Goal: Information Seeking & Learning: Find specific page/section

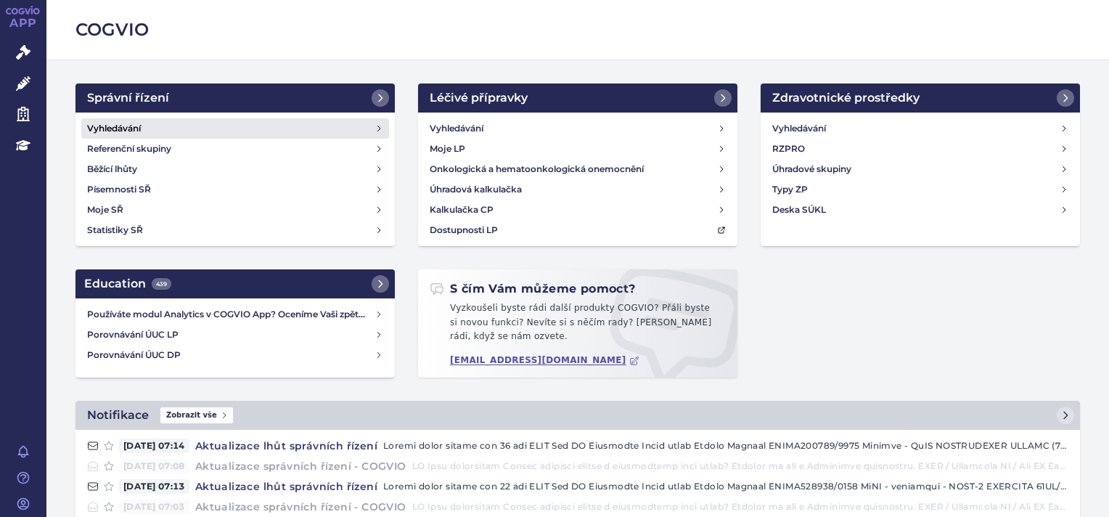
click at [134, 128] on h4 "Vyhledávání" at bounding box center [114, 128] width 54 height 15
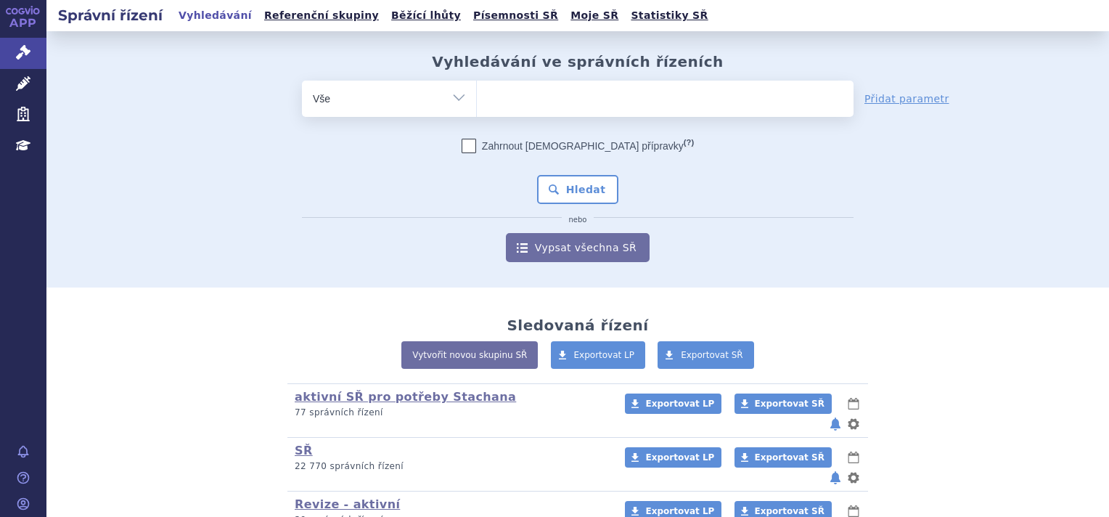
click at [610, 108] on ul at bounding box center [665, 96] width 377 height 30
click at [477, 108] on select at bounding box center [476, 98] width 1 height 36
type input "sk"
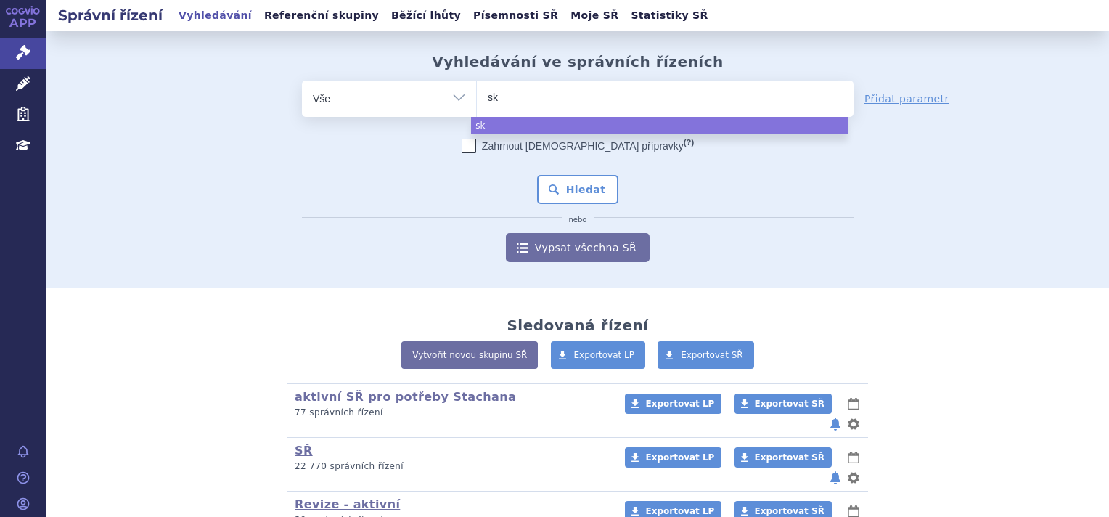
type input "sky"
type input "skycl"
type input "skycla"
type input "skyclaty"
type input "skyclat"
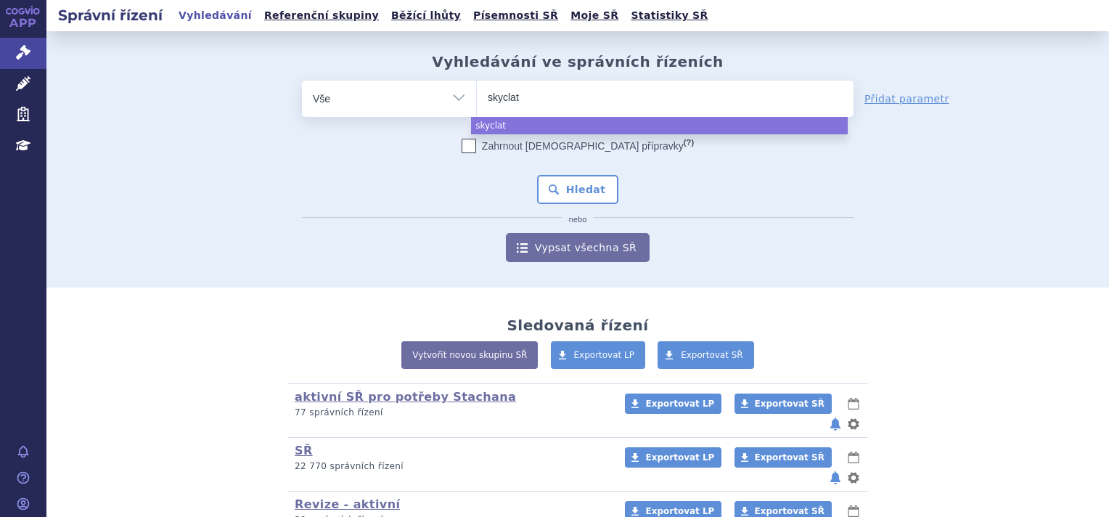
type input "skycla"
type input "skyclary"
type input "skyclarys"
select select "skyclarys"
click at [549, 192] on button "Hledat" at bounding box center [578, 189] width 82 height 29
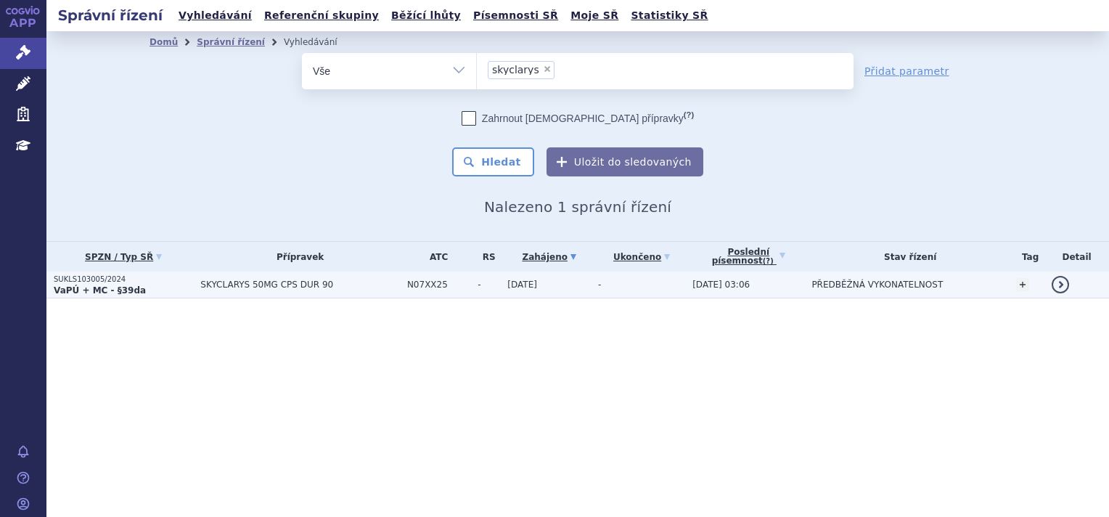
click at [97, 291] on strong "VaPÚ + MC - §39da" at bounding box center [100, 290] width 92 height 10
